Goal: Task Accomplishment & Management: Use online tool/utility

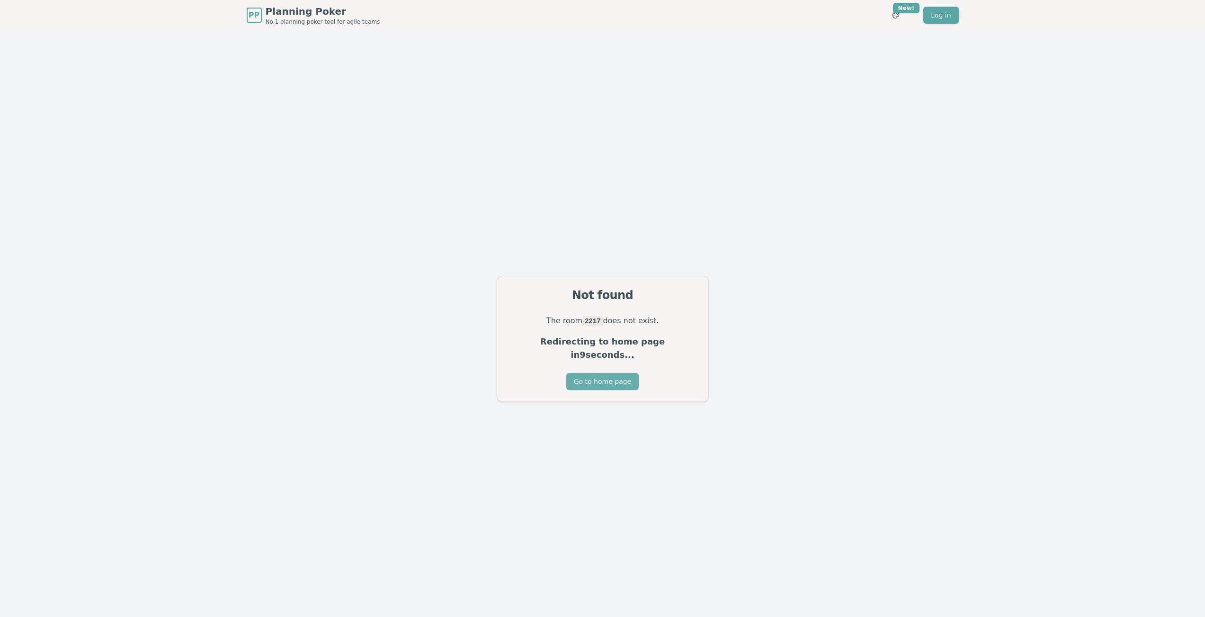
click at [614, 376] on button "Go to home page" at bounding box center [602, 381] width 72 height 17
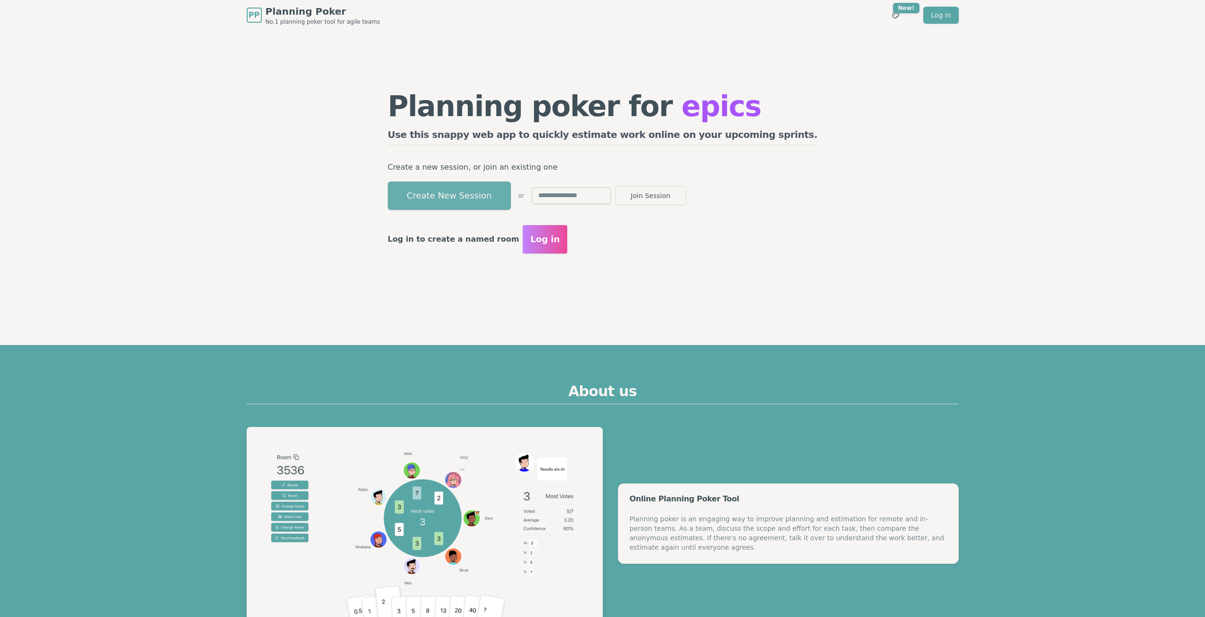
click at [497, 192] on button "Create New Session" at bounding box center [449, 195] width 123 height 28
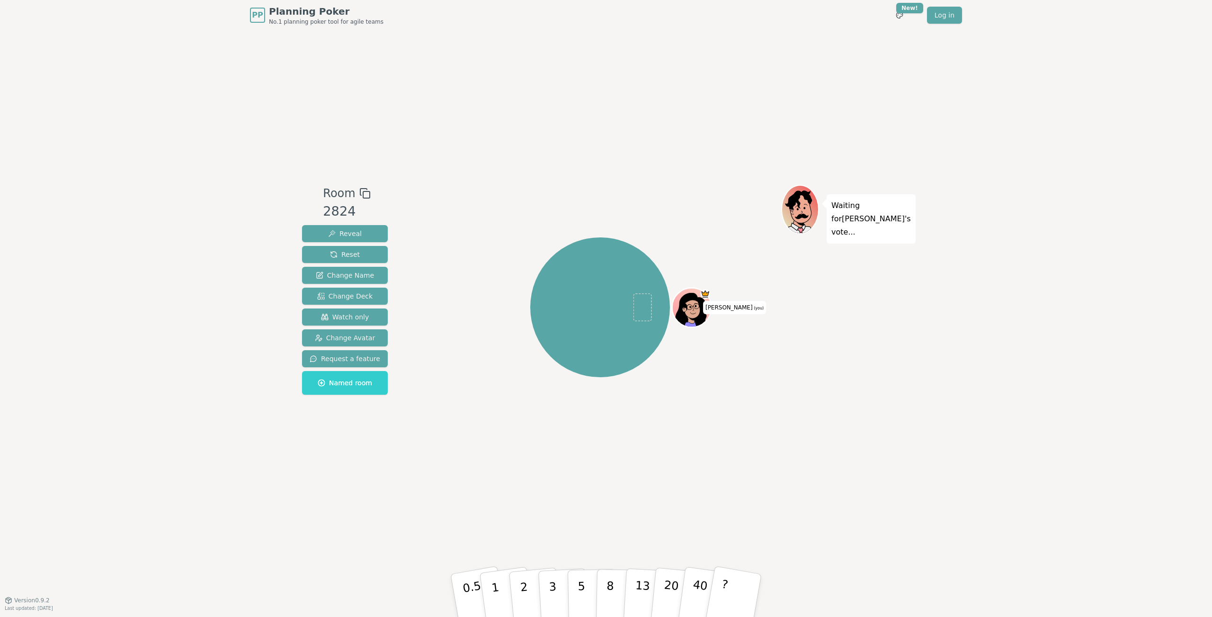
click at [689, 299] on icon at bounding box center [690, 310] width 31 height 34
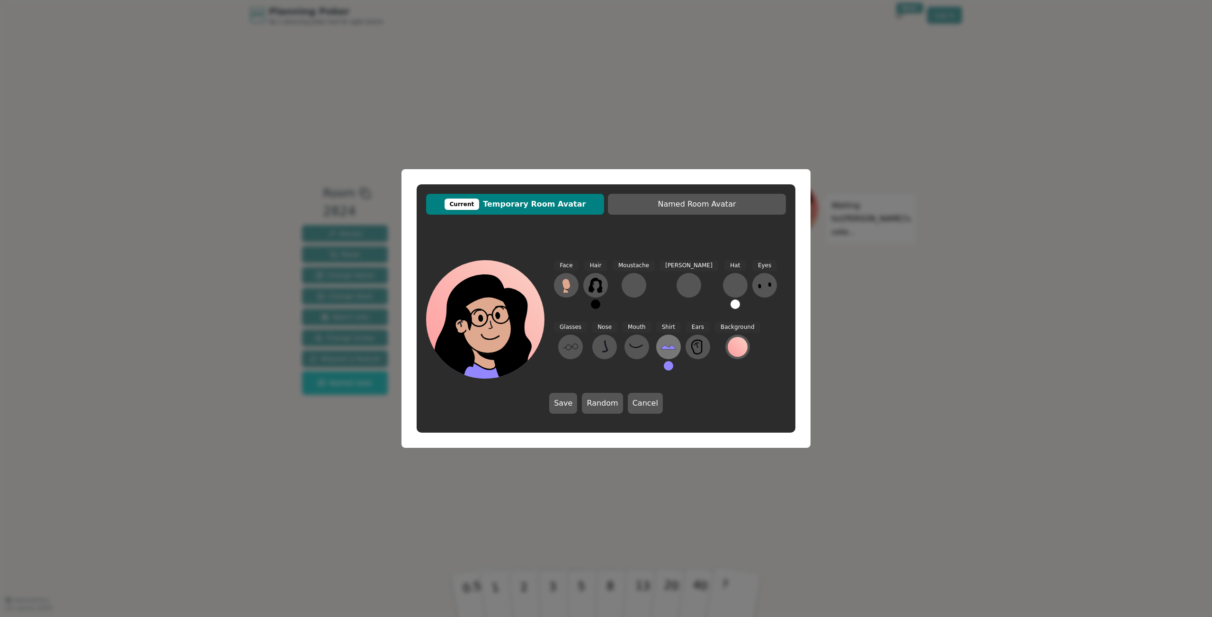
click at [661, 352] on icon at bounding box center [668, 346] width 15 height 15
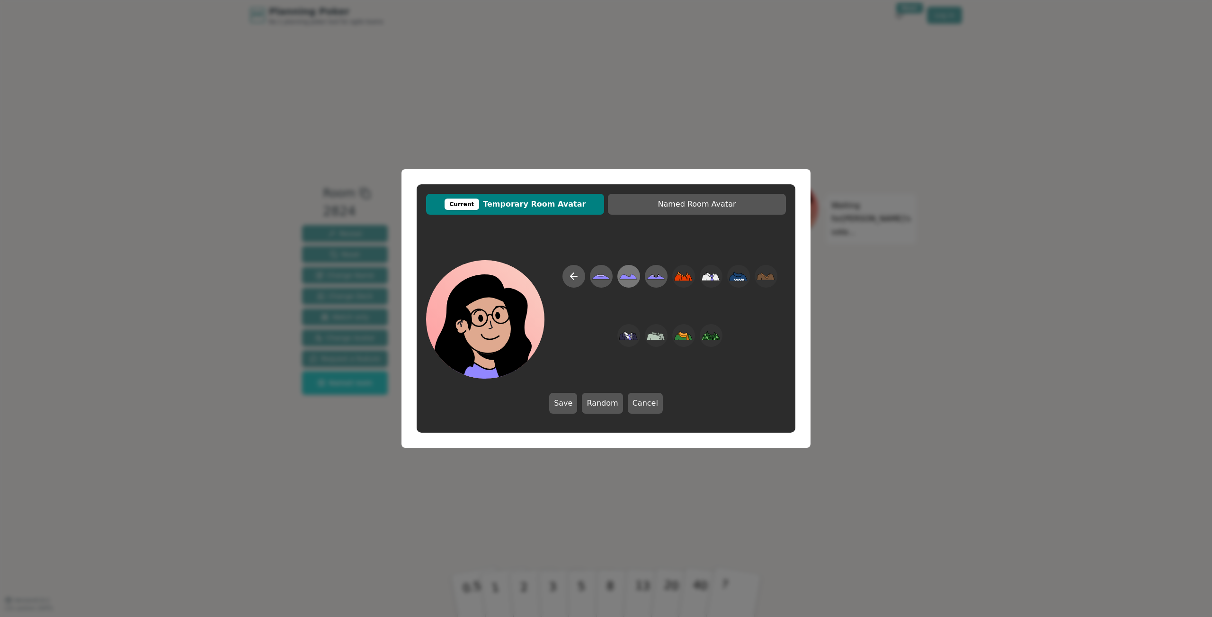
click at [628, 279] on icon at bounding box center [629, 276] width 18 height 5
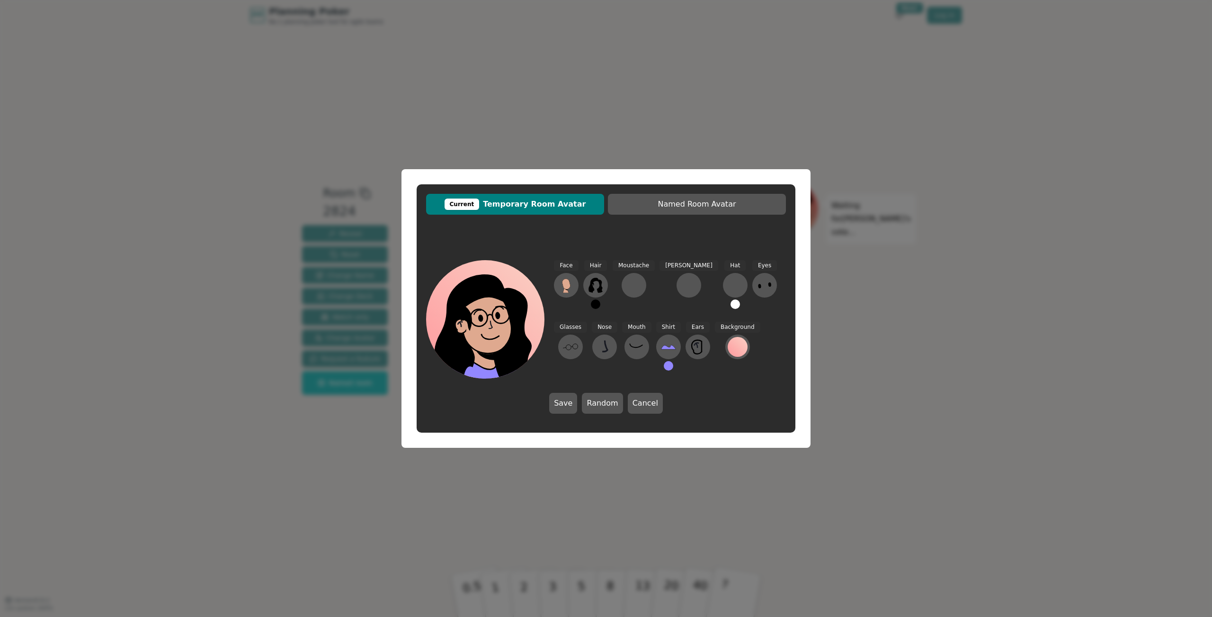
click at [664, 366] on button at bounding box center [668, 365] width 9 height 9
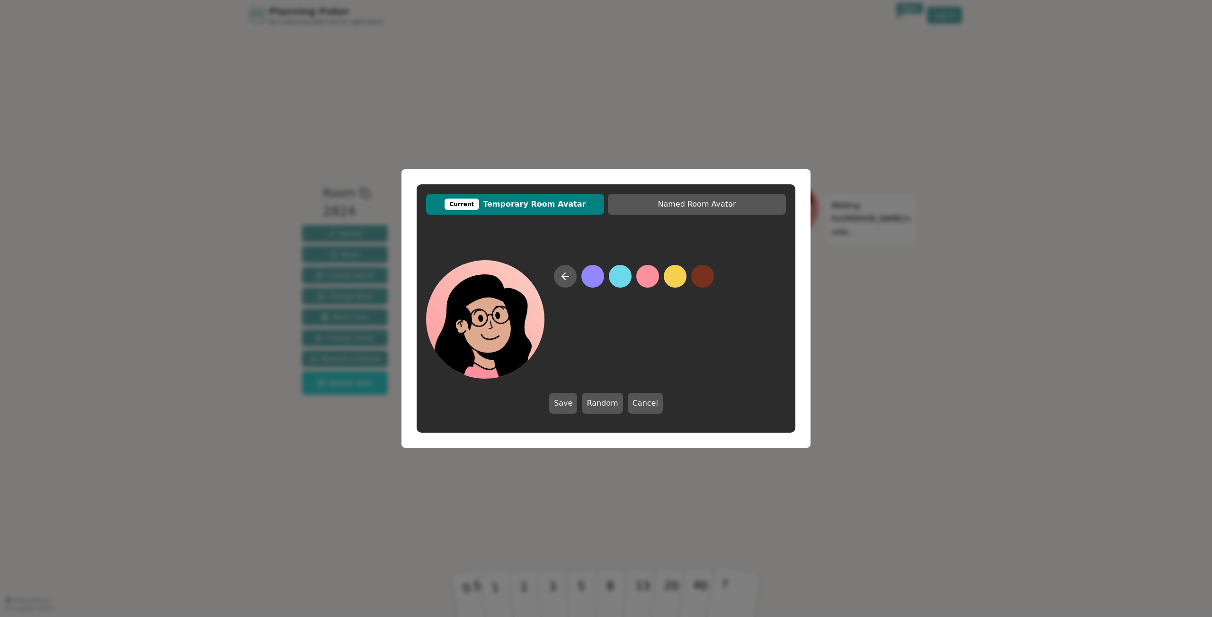
click at [648, 275] on button at bounding box center [647, 276] width 23 height 23
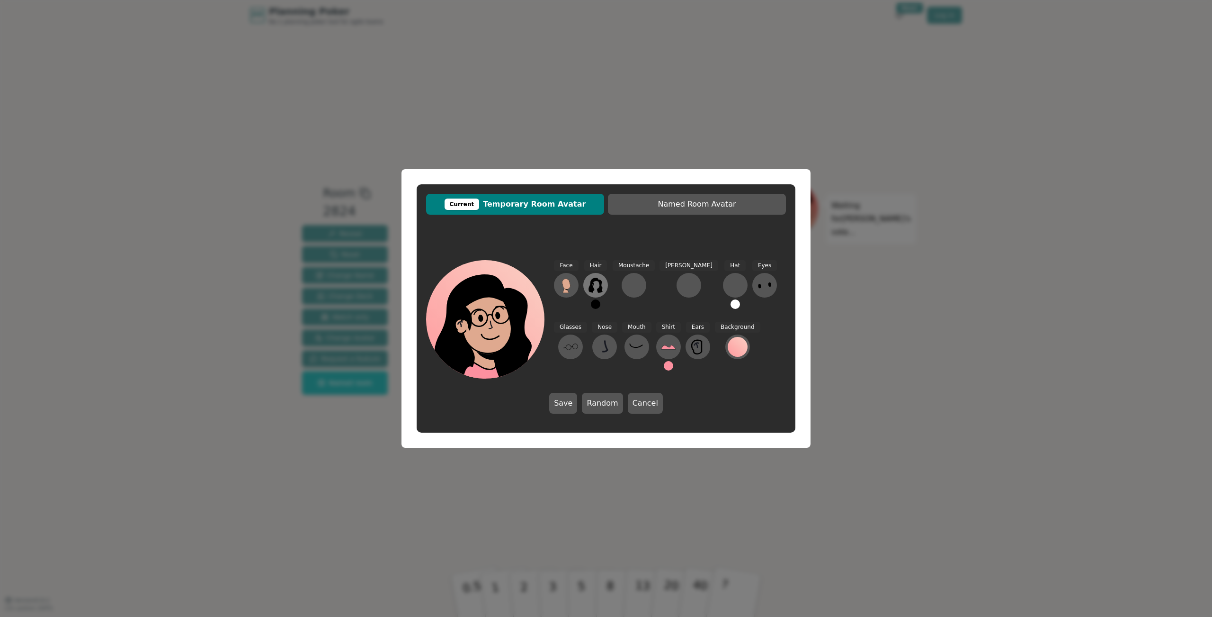
click at [593, 283] on icon at bounding box center [595, 285] width 15 height 15
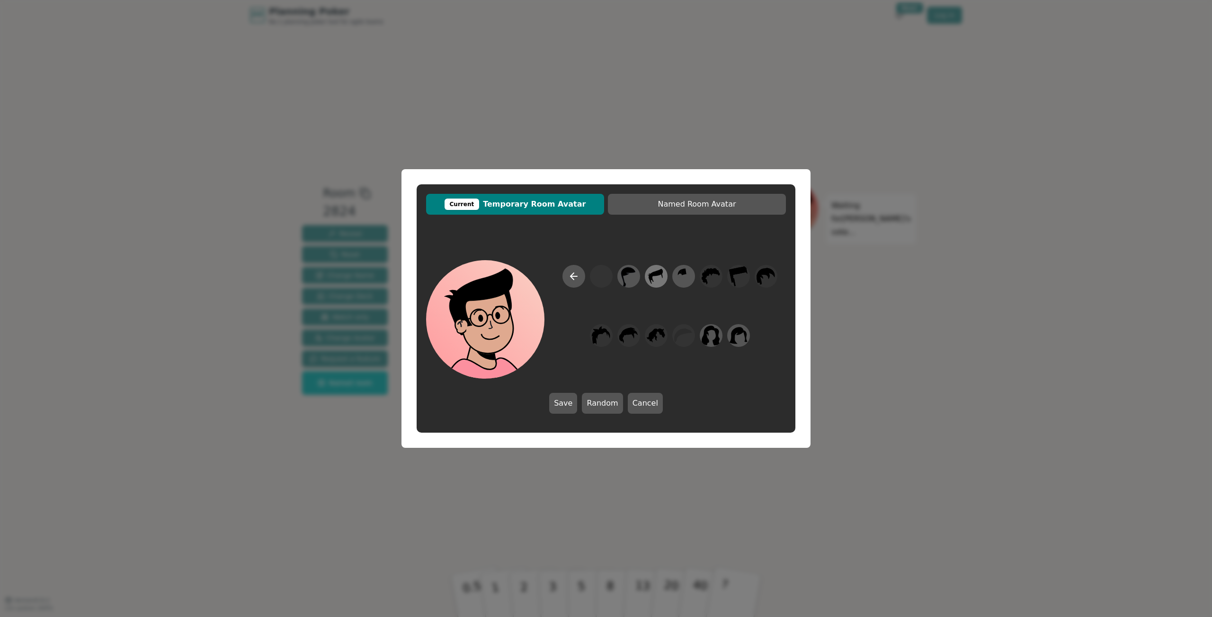
click at [660, 275] on icon at bounding box center [656, 276] width 14 height 15
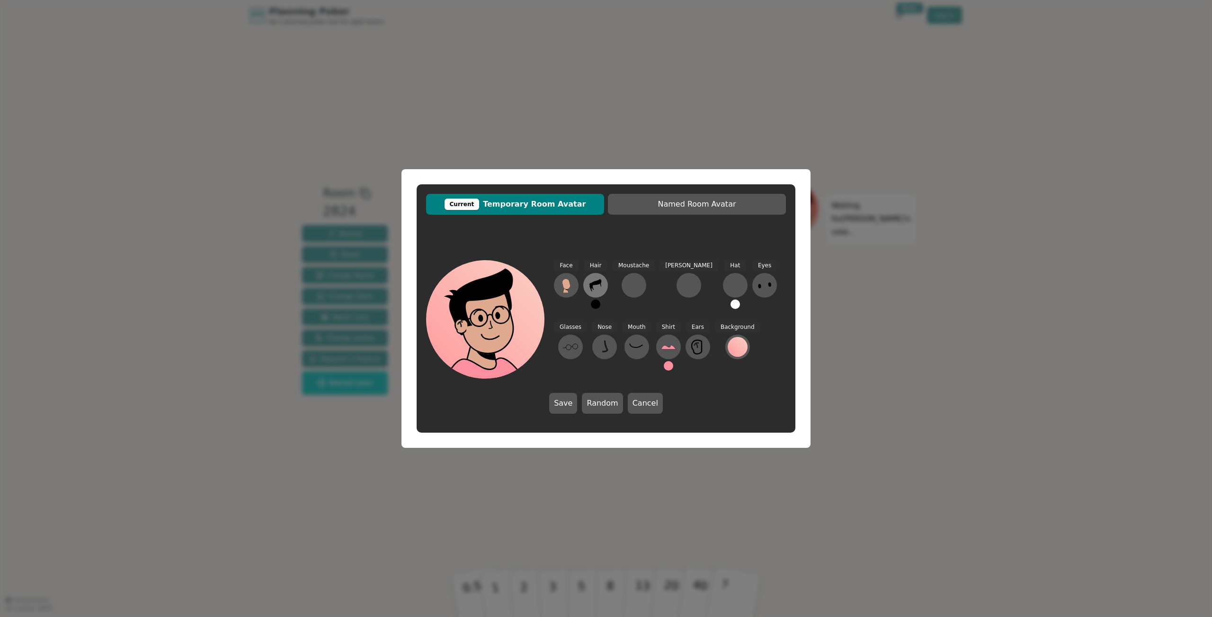
click at [586, 291] on button at bounding box center [595, 285] width 25 height 25
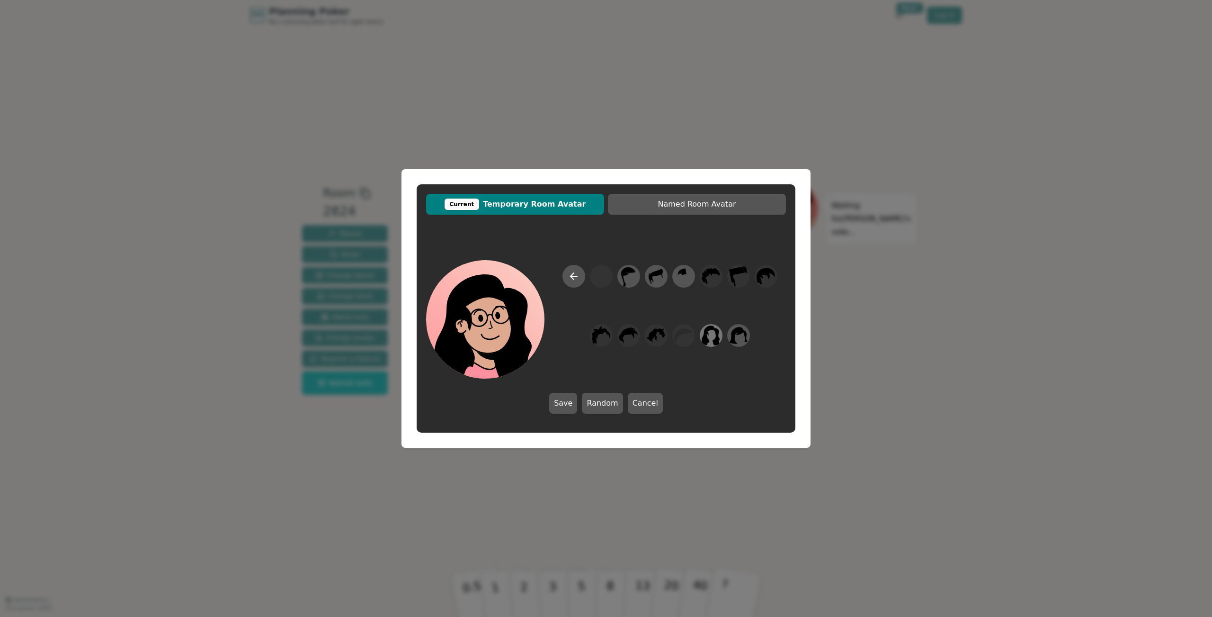
click at [704, 337] on icon at bounding box center [711, 335] width 18 height 20
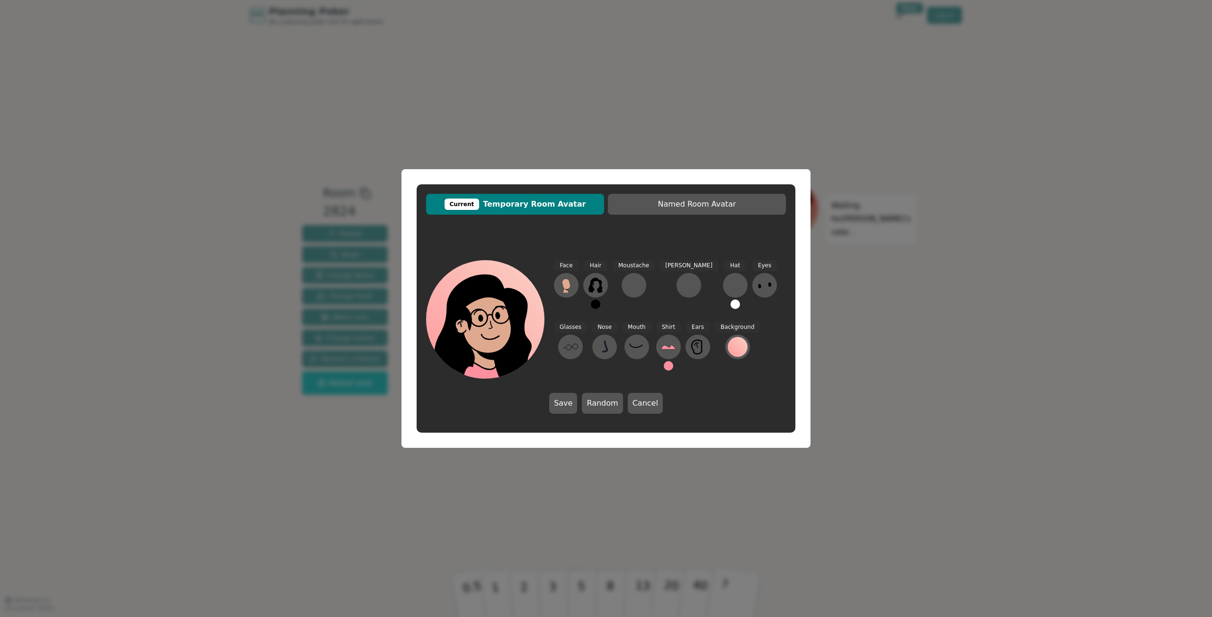
click at [722, 236] on div "Current Temporary Room Avatar Named Room Avatar Face Hair Moustache [PERSON_NAM…" at bounding box center [606, 308] width 379 height 248
click at [757, 286] on icon at bounding box center [764, 285] width 15 height 15
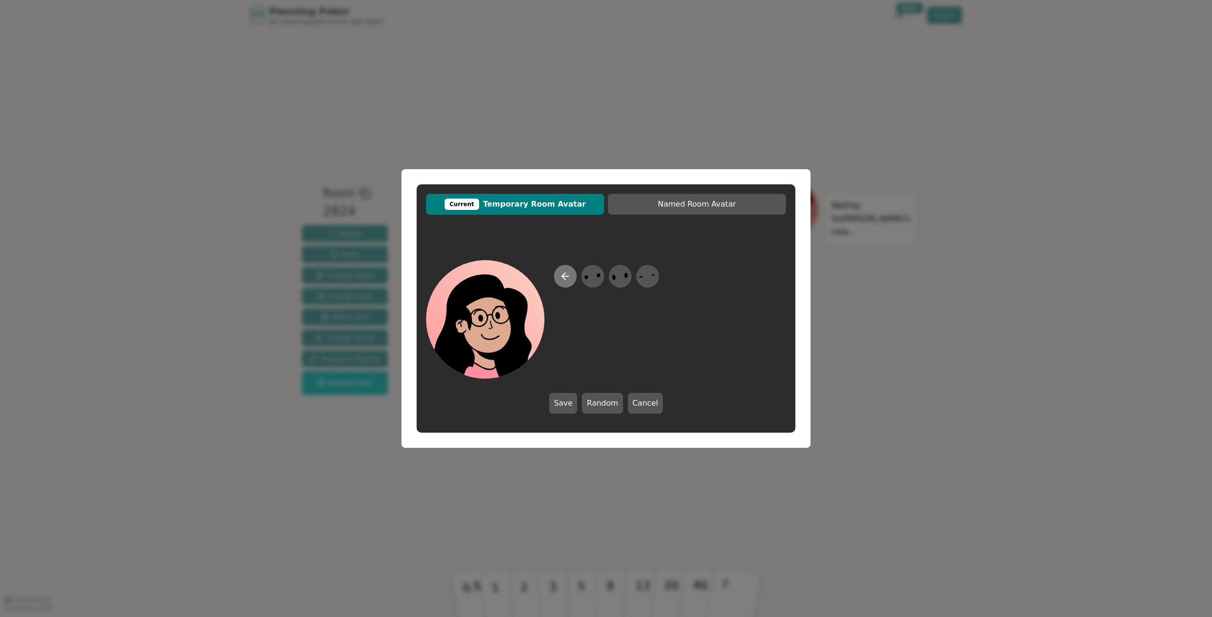
click at [564, 281] on icon at bounding box center [565, 275] width 11 height 11
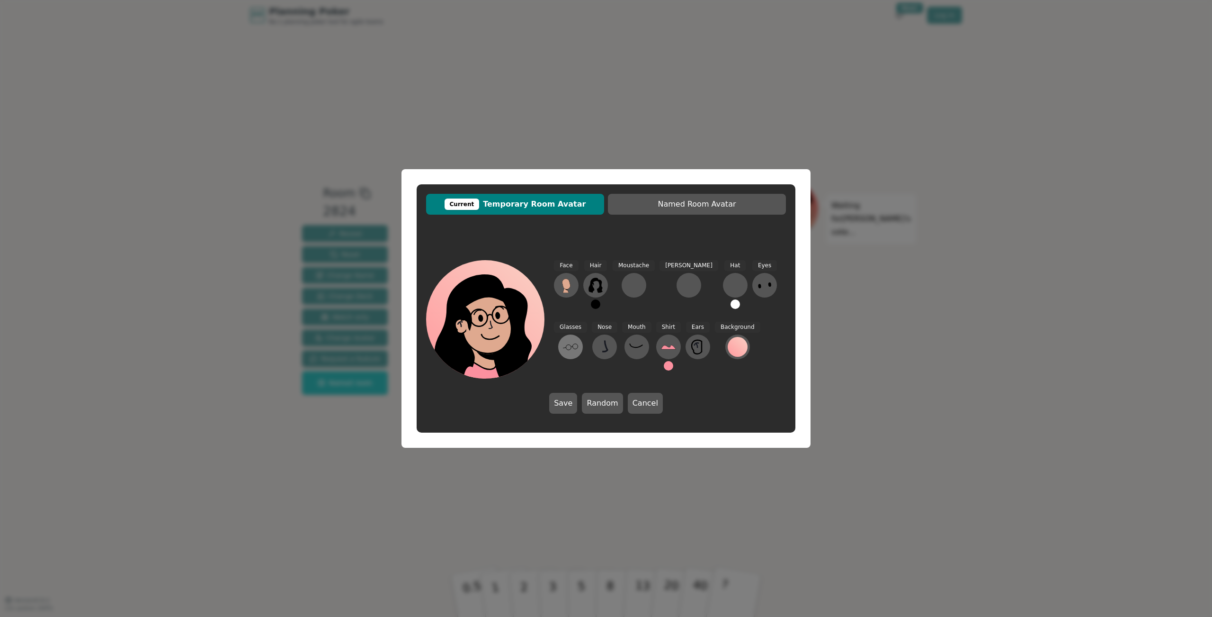
click at [583, 334] on button at bounding box center [570, 346] width 25 height 25
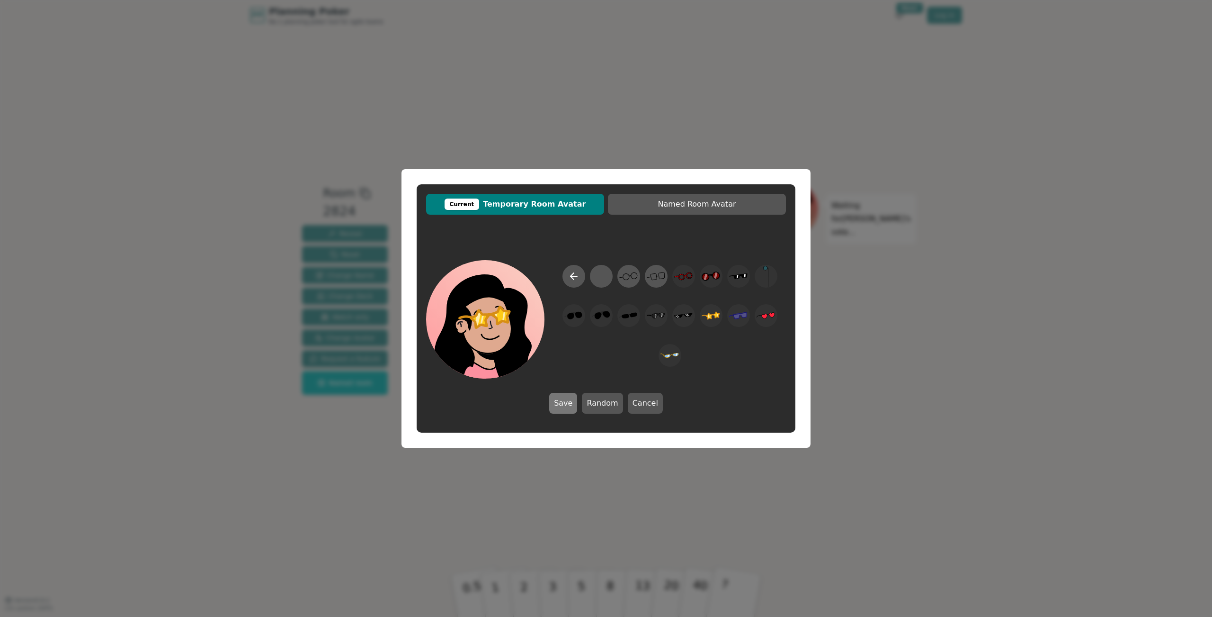
click at [568, 405] on button "Save" at bounding box center [563, 403] width 28 height 21
